Goal: Task Accomplishment & Management: Manage account settings

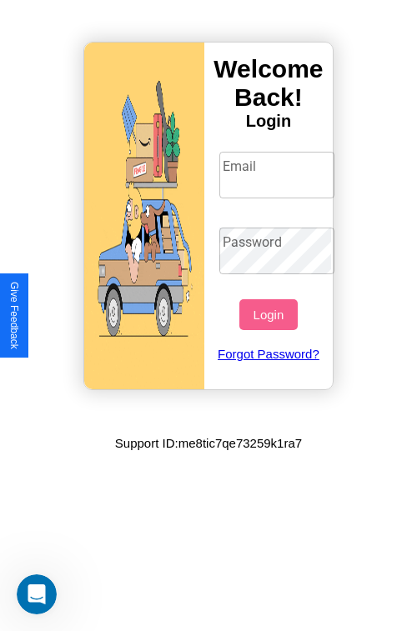
click at [278, 174] on input "Email" at bounding box center [277, 175] width 116 height 47
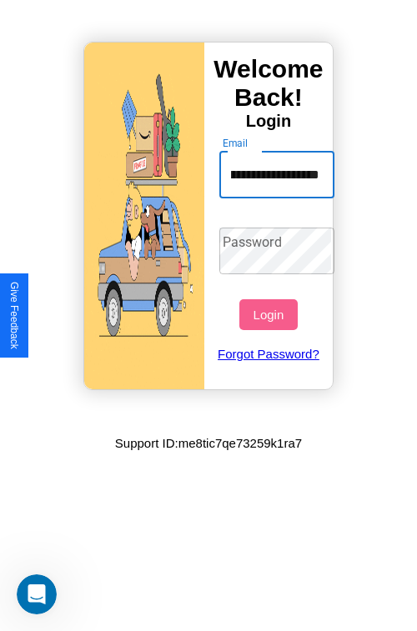
scroll to position [0, 83]
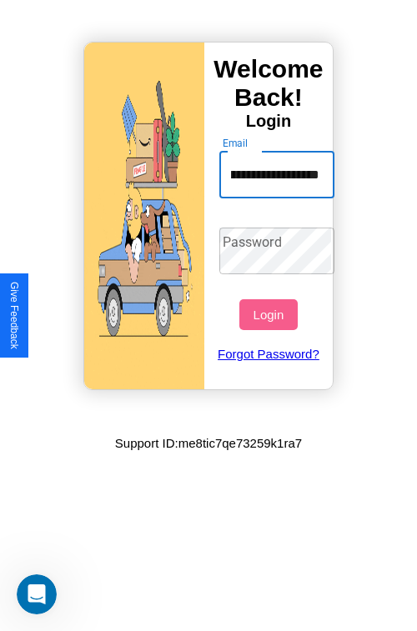
type input "**********"
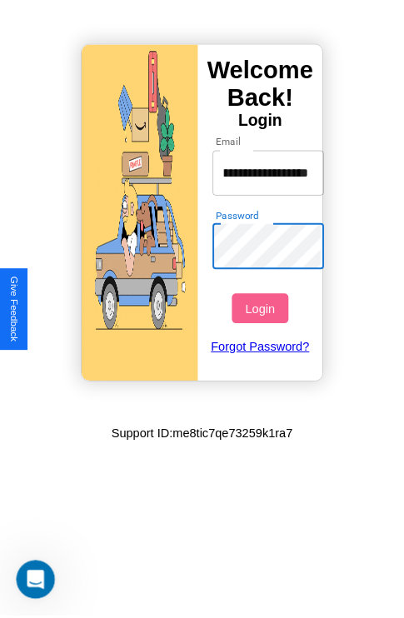
scroll to position [0, 0]
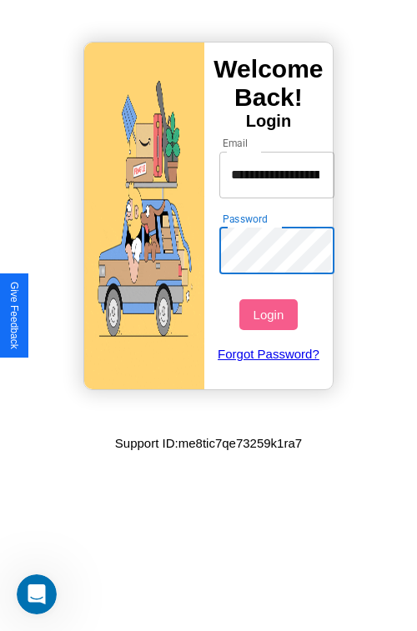
click at [270, 314] on button "Login" at bounding box center [267, 314] width 57 height 31
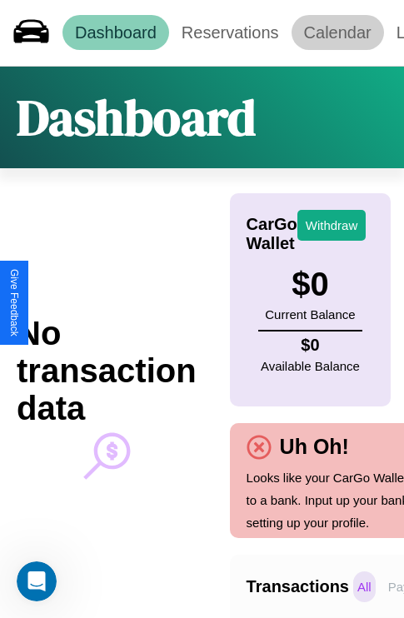
click at [337, 32] on link "Calendar" at bounding box center [338, 32] width 92 height 35
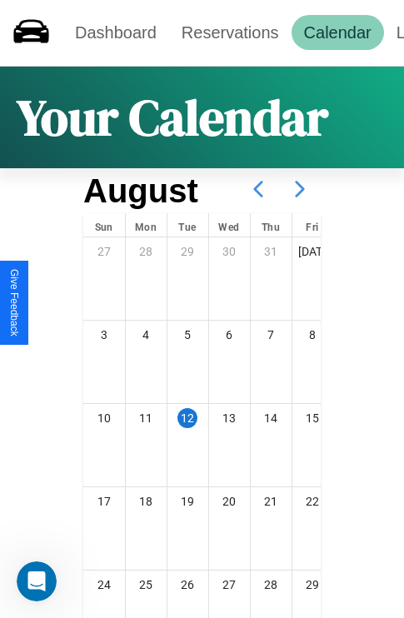
click at [300, 189] on icon at bounding box center [300, 189] width 42 height 42
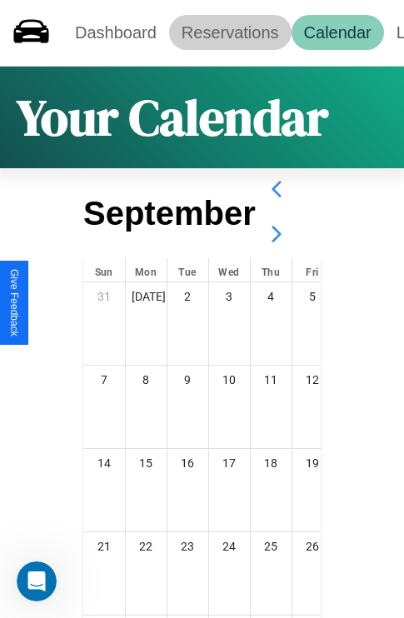
click at [230, 32] on link "Reservations" at bounding box center [230, 32] width 122 height 35
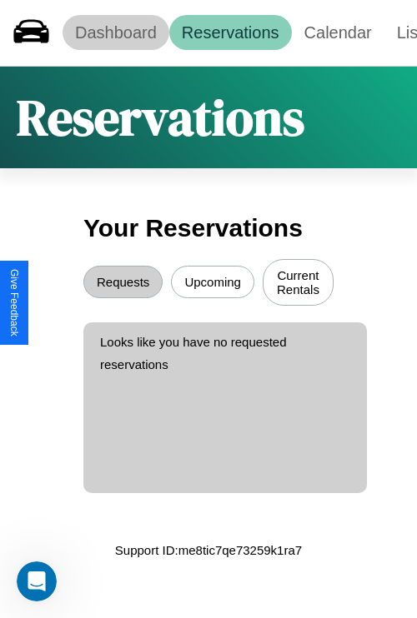
click at [115, 32] on link "Dashboard" at bounding box center [115, 32] width 107 height 35
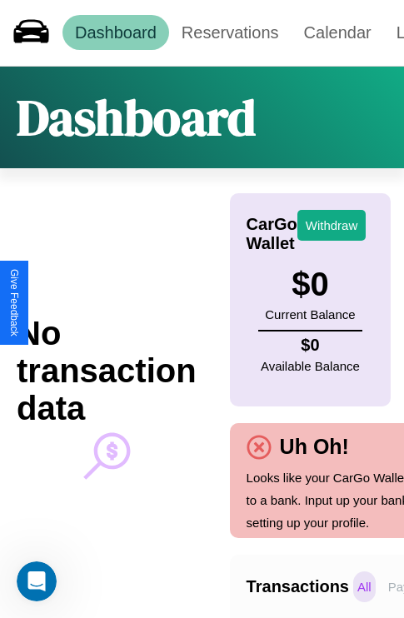
scroll to position [0, 122]
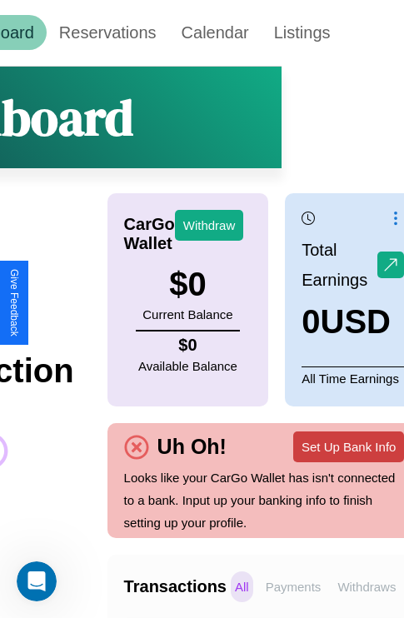
click at [348, 446] on button "Set Up Bank Info" at bounding box center [348, 447] width 111 height 31
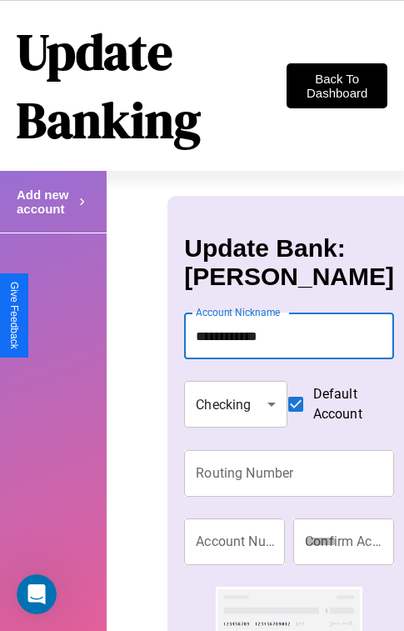
type input "**********"
